Goal: Task Accomplishment & Management: Complete application form

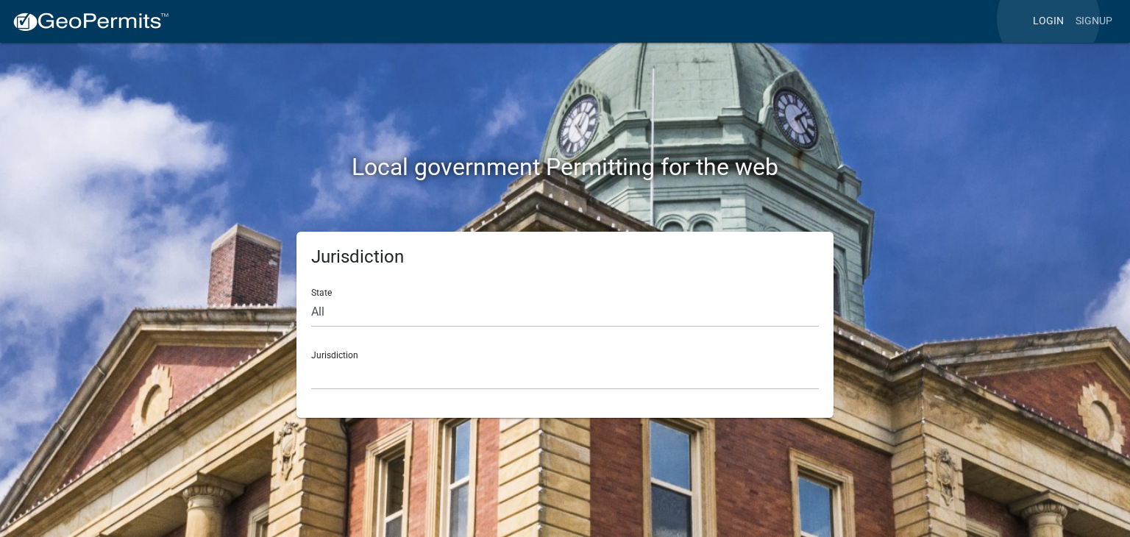
click at [1048, 18] on link "Login" at bounding box center [1048, 21] width 43 height 28
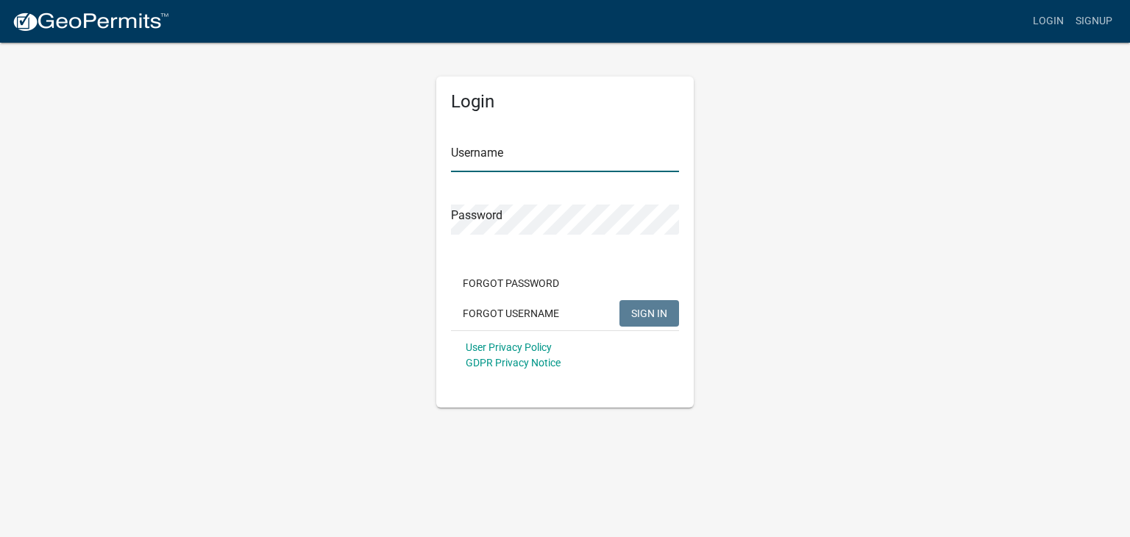
type input "slaraye77"
click at [651, 311] on span "SIGN IN" at bounding box center [649, 313] width 36 height 12
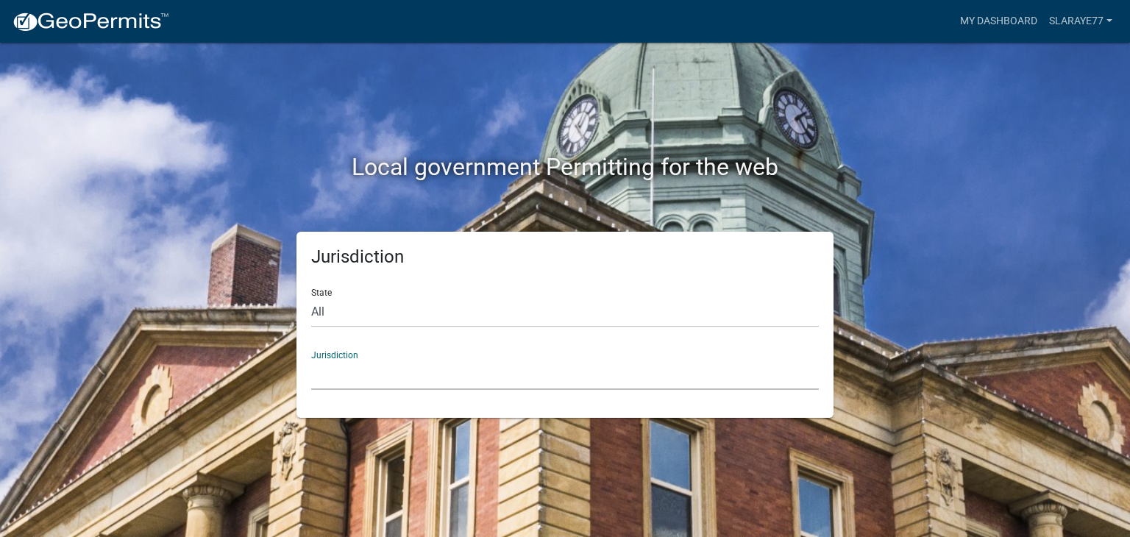
click at [531, 366] on select "[GEOGRAPHIC_DATA], [US_STATE] [GEOGRAPHIC_DATA], [US_STATE][PERSON_NAME][GEOGRA…" at bounding box center [564, 375] width 507 height 30
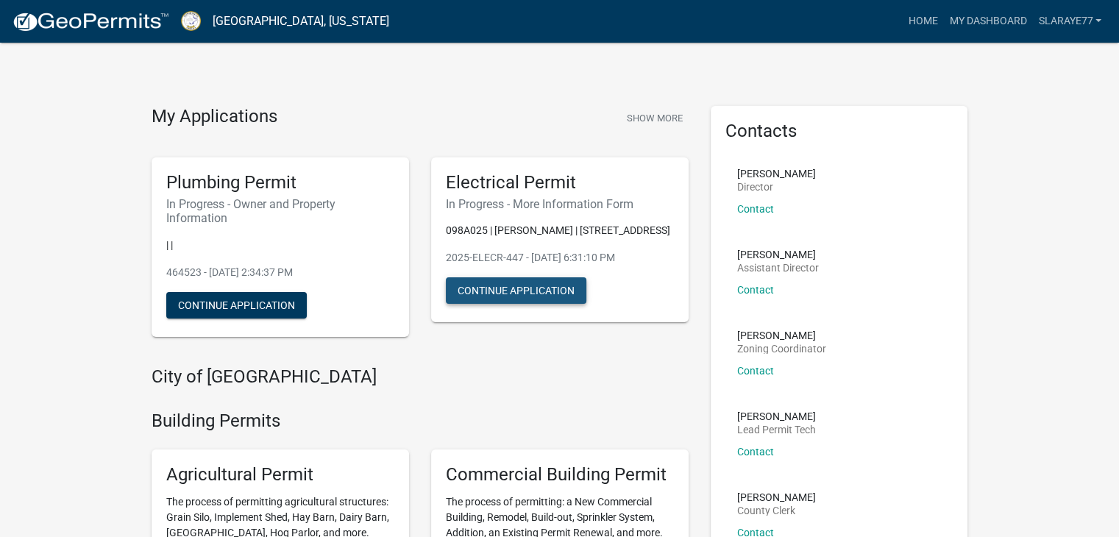
click at [482, 288] on button "Continue Application" at bounding box center [516, 290] width 140 height 26
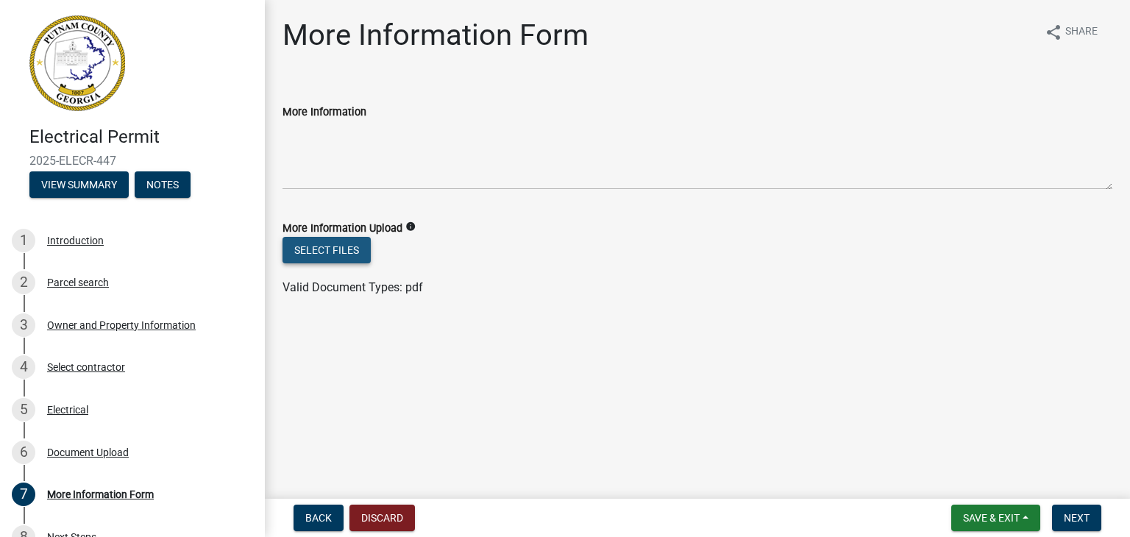
click at [339, 256] on button "Select files" at bounding box center [326, 250] width 88 height 26
click at [338, 258] on button "Select files" at bounding box center [326, 250] width 88 height 26
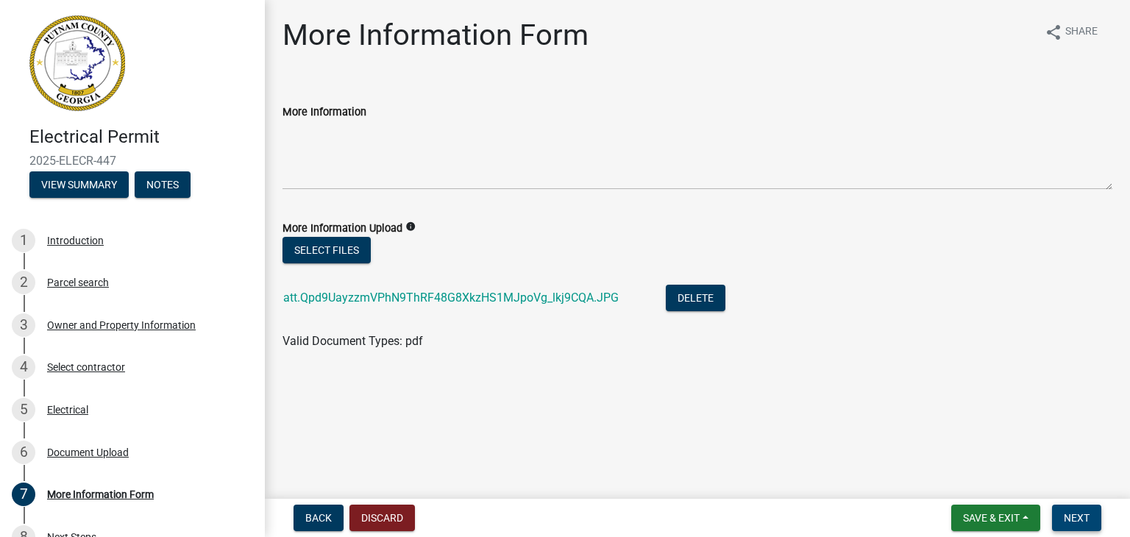
click at [1074, 516] on span "Next" at bounding box center [1076, 518] width 26 height 12
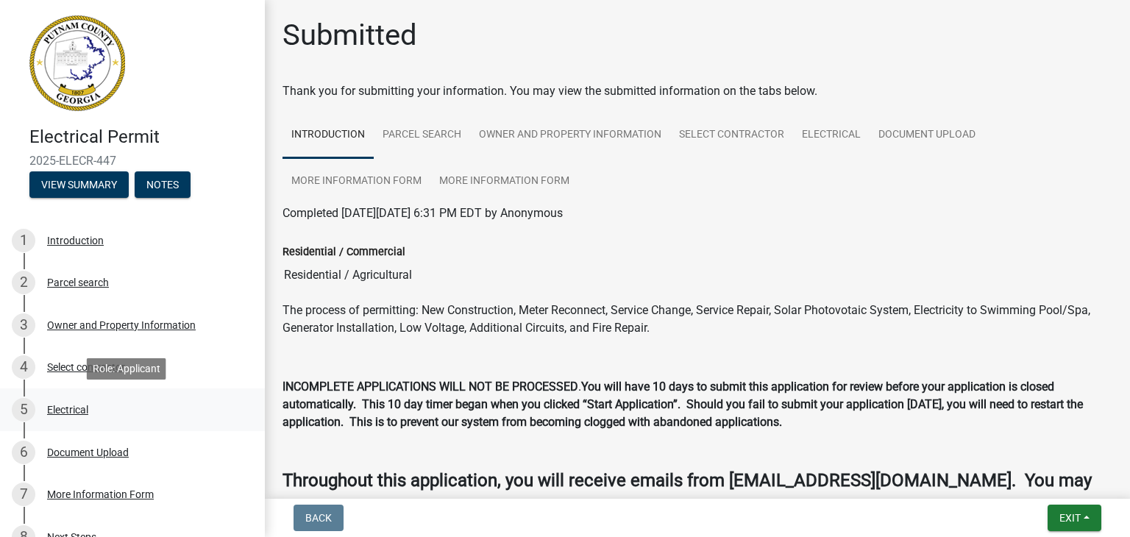
click at [70, 414] on div "Electrical" at bounding box center [67, 409] width 41 height 10
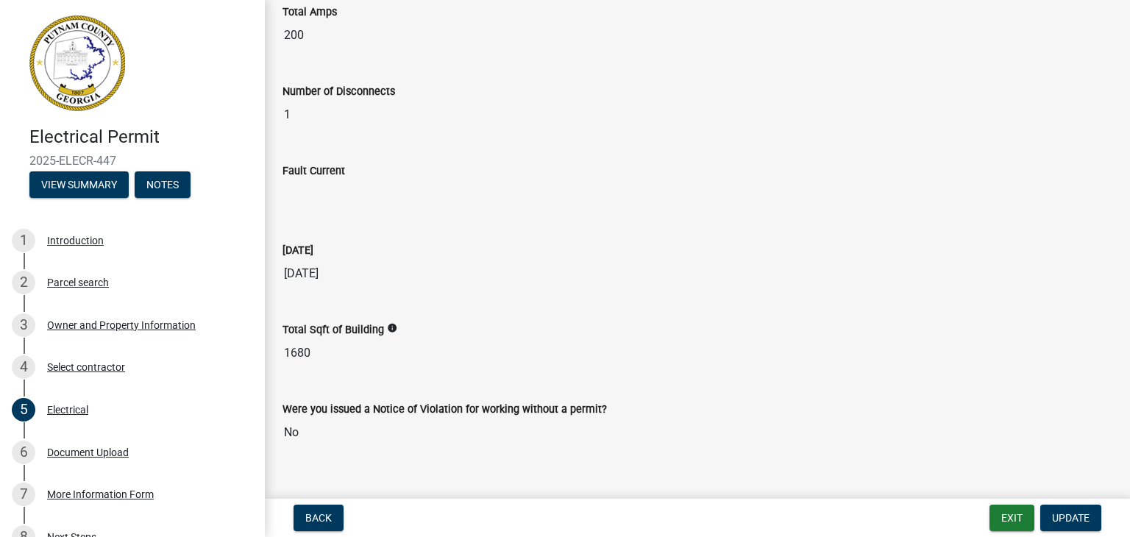
scroll to position [971, 0]
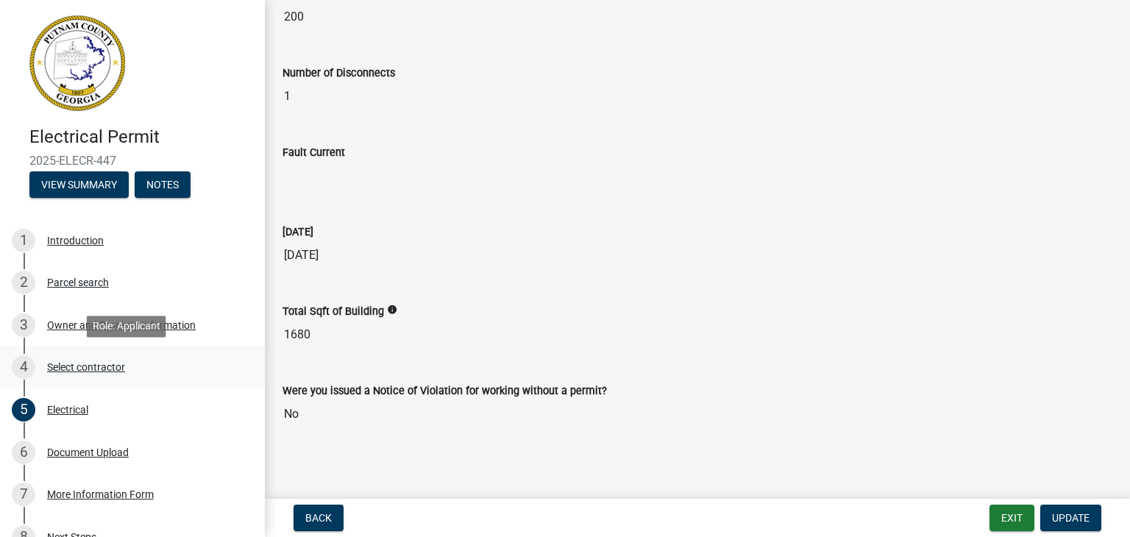
click at [97, 368] on div "Select contractor" at bounding box center [86, 367] width 78 height 10
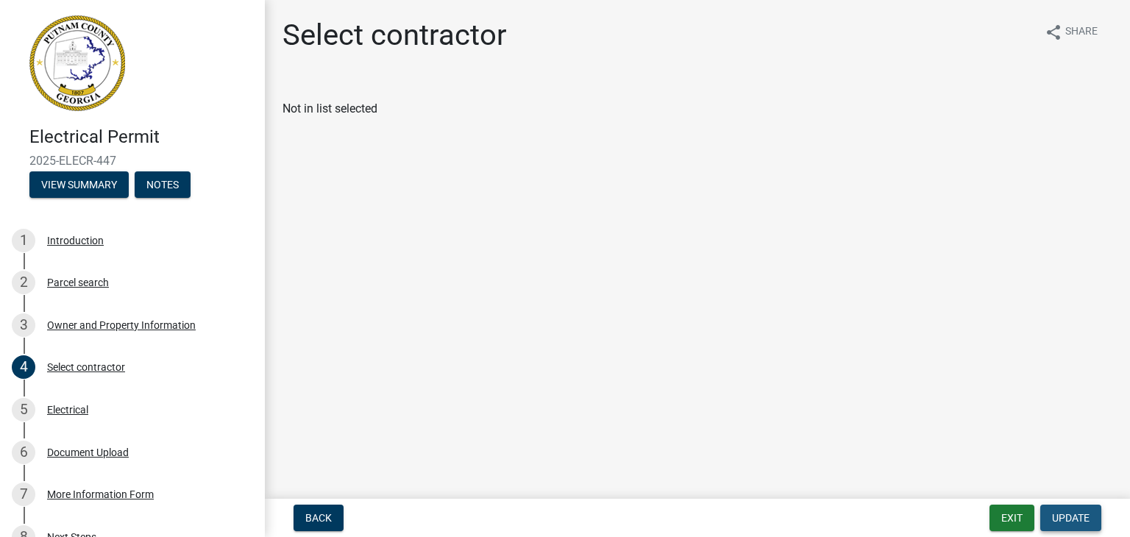
click at [1072, 514] on span "Update" at bounding box center [1071, 518] width 38 height 12
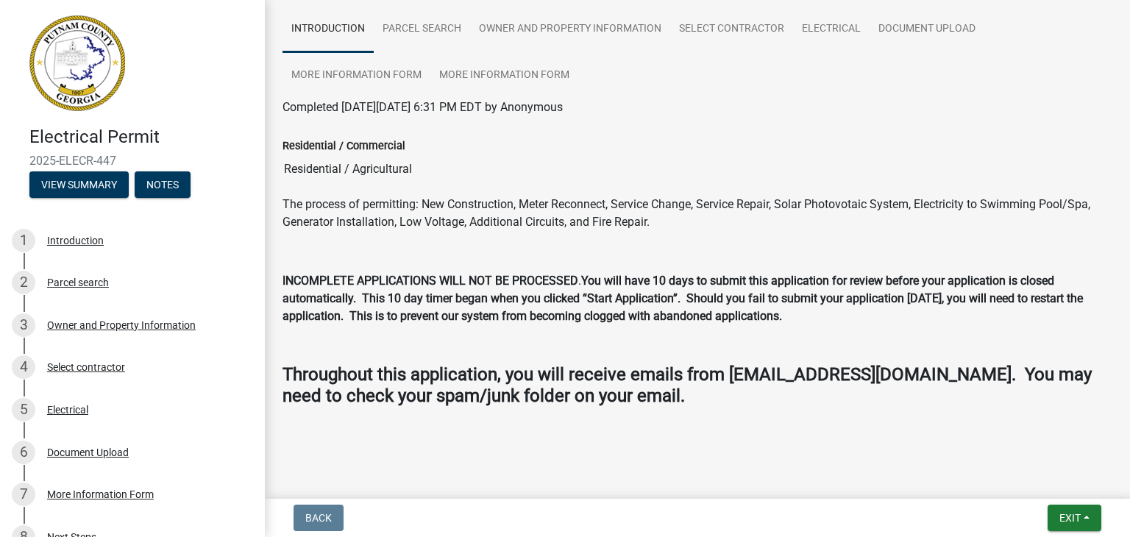
scroll to position [106, 0]
click at [74, 407] on div "Electrical" at bounding box center [67, 409] width 41 height 10
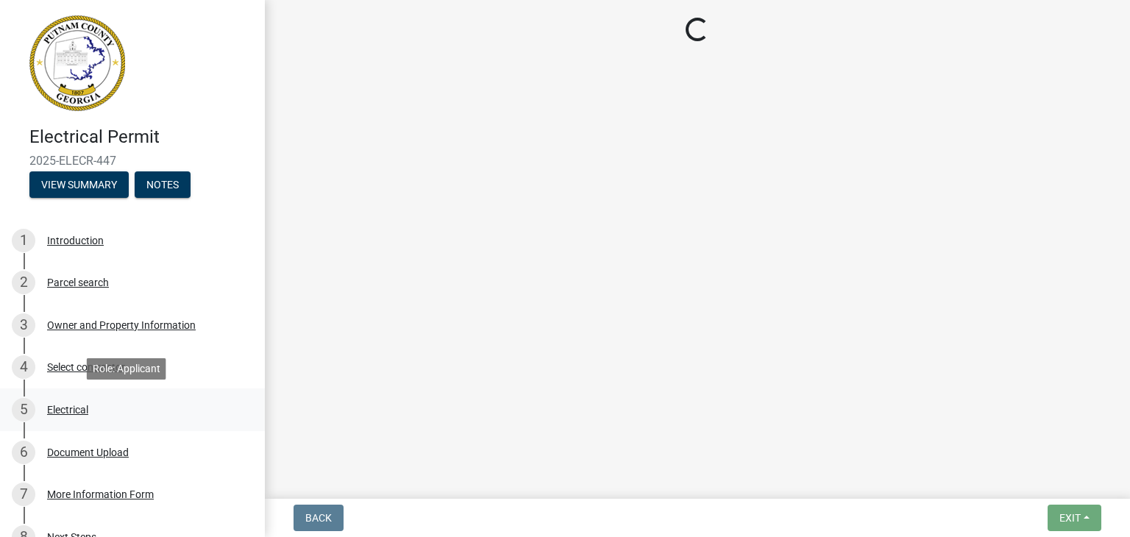
scroll to position [0, 0]
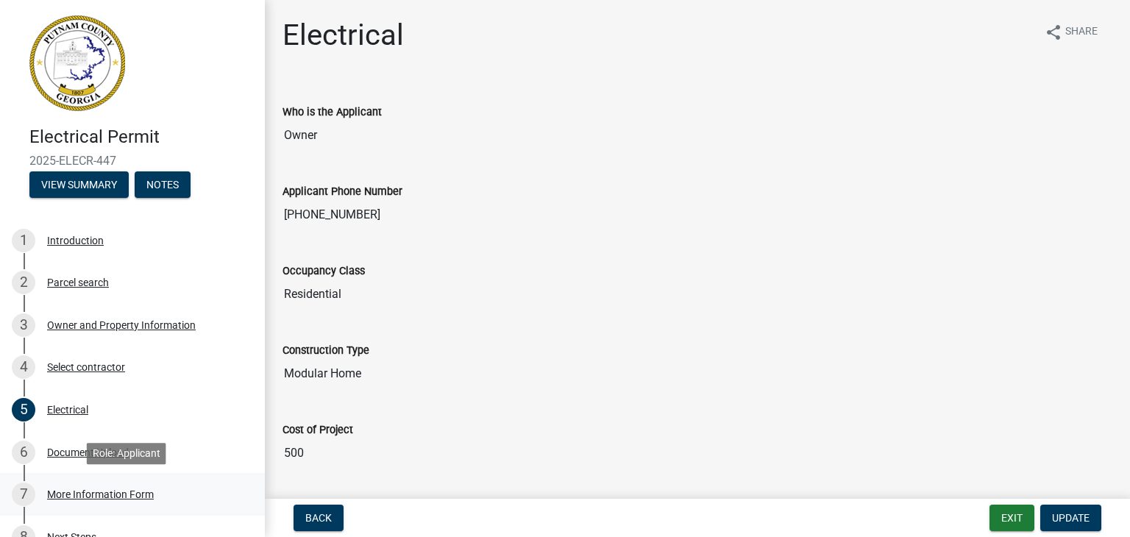
click at [124, 494] on div "More Information Form" at bounding box center [100, 494] width 107 height 10
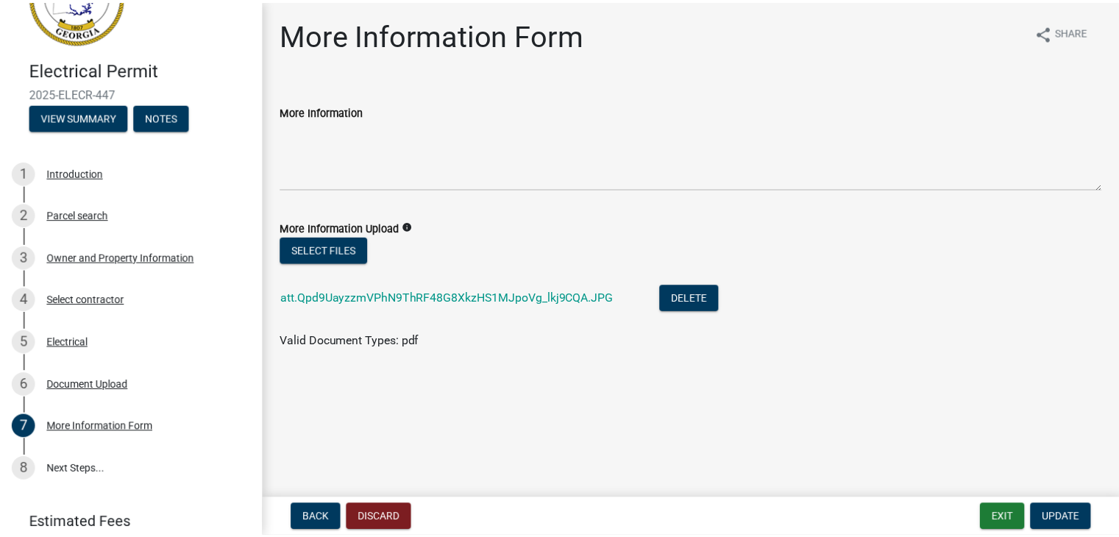
scroll to position [88, 0]
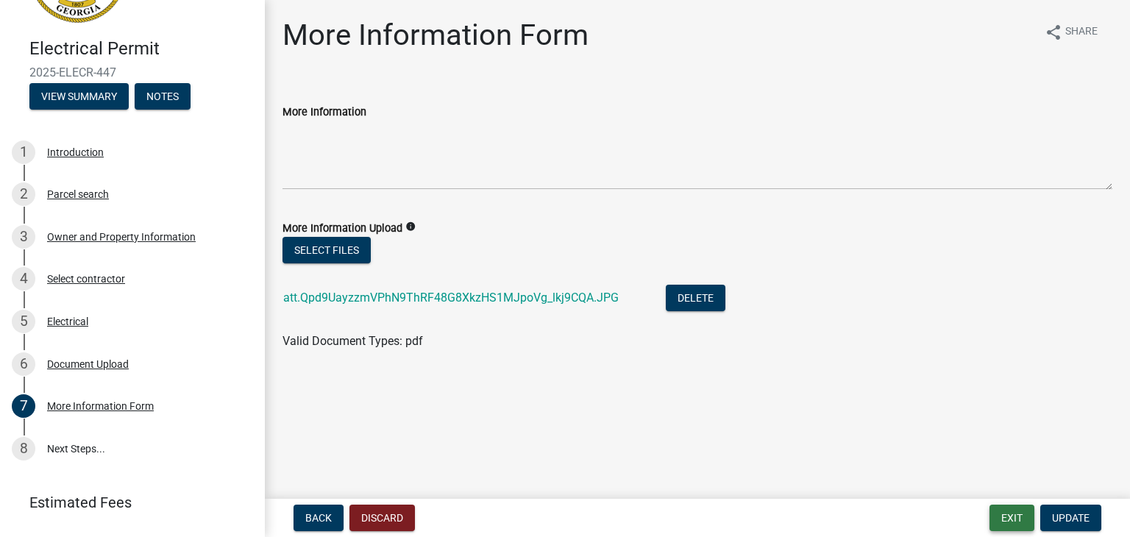
click at [1014, 516] on button "Exit" at bounding box center [1011, 517] width 45 height 26
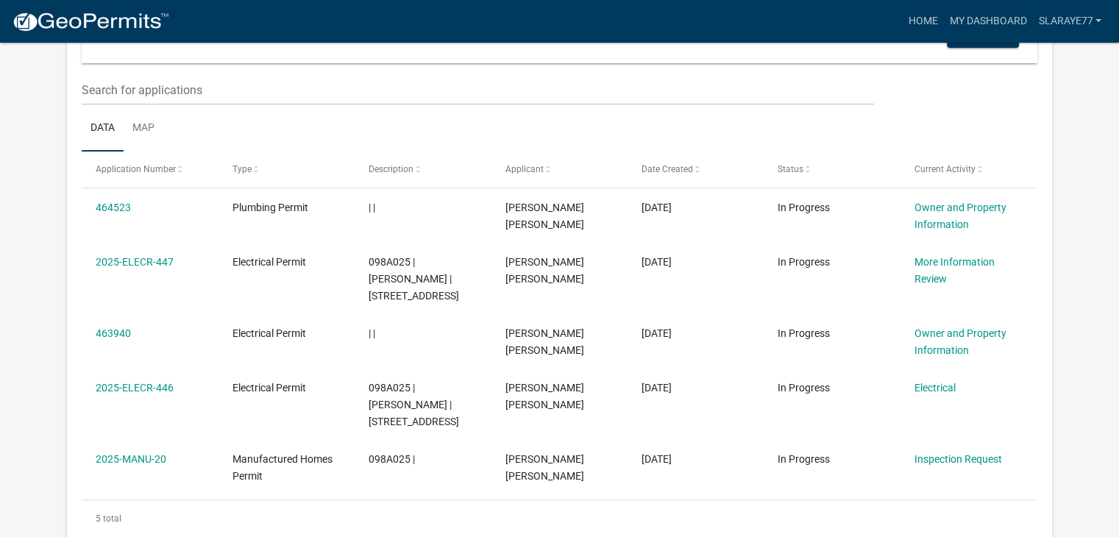
scroll to position [147, 0]
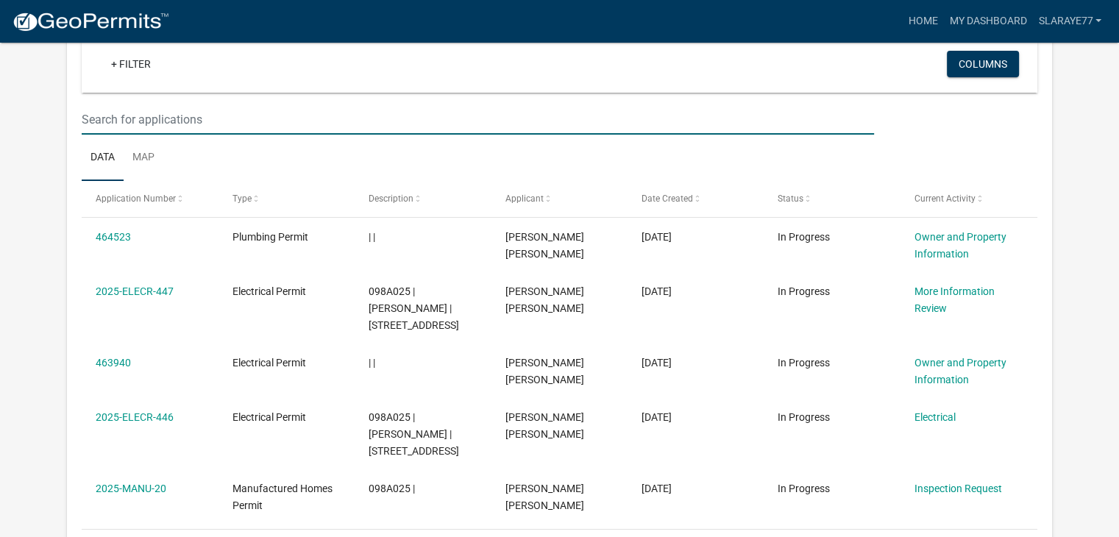
drag, startPoint x: 115, startPoint y: 236, endPoint x: 335, endPoint y: 124, distance: 247.0
click at [335, 124] on input "text" at bounding box center [478, 119] width 792 height 30
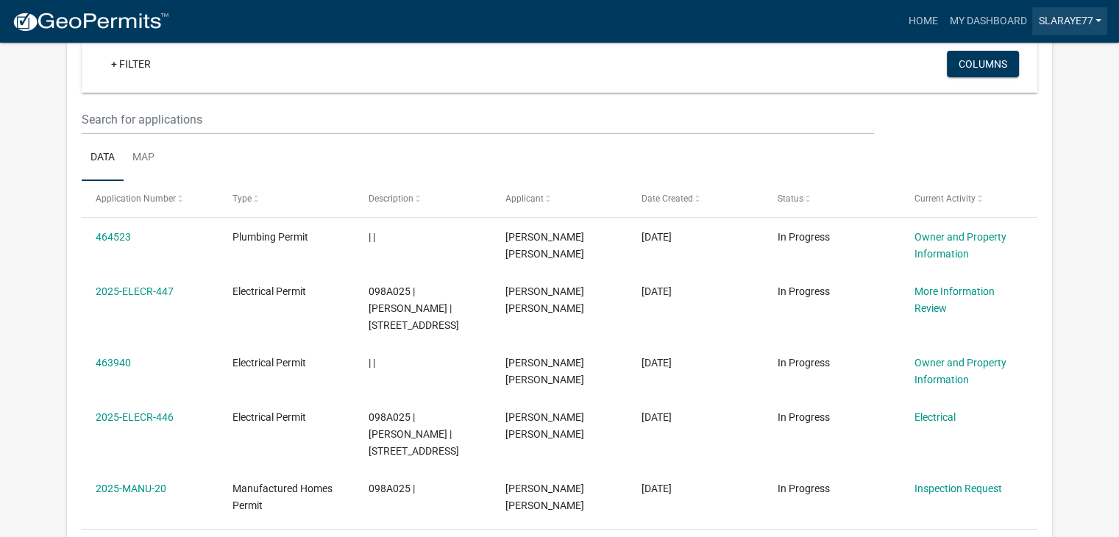
click at [1080, 21] on link "Slaraye77" at bounding box center [1069, 21] width 75 height 28
click at [1027, 108] on link "Logout" at bounding box center [1048, 107] width 118 height 35
